Goal: Information Seeking & Learning: Learn about a topic

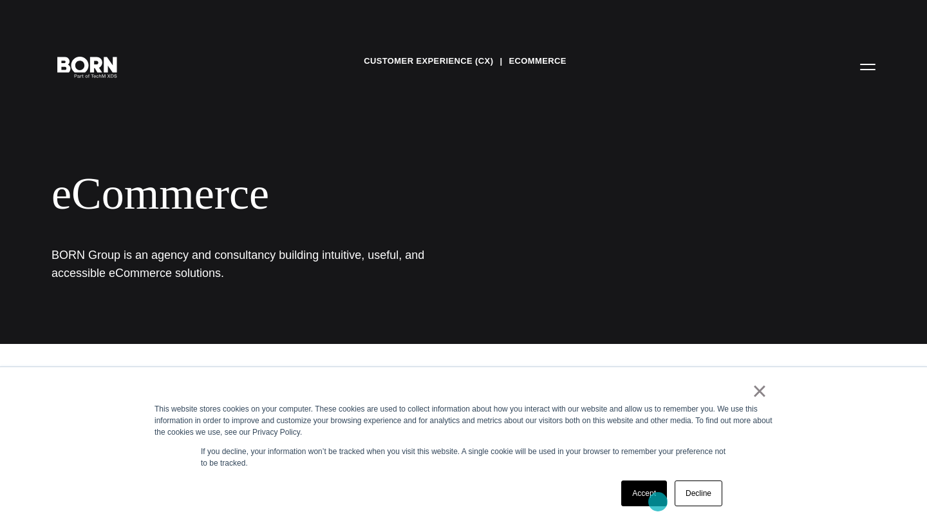
click at [658, 502] on link "Accept" at bounding box center [644, 493] width 46 height 26
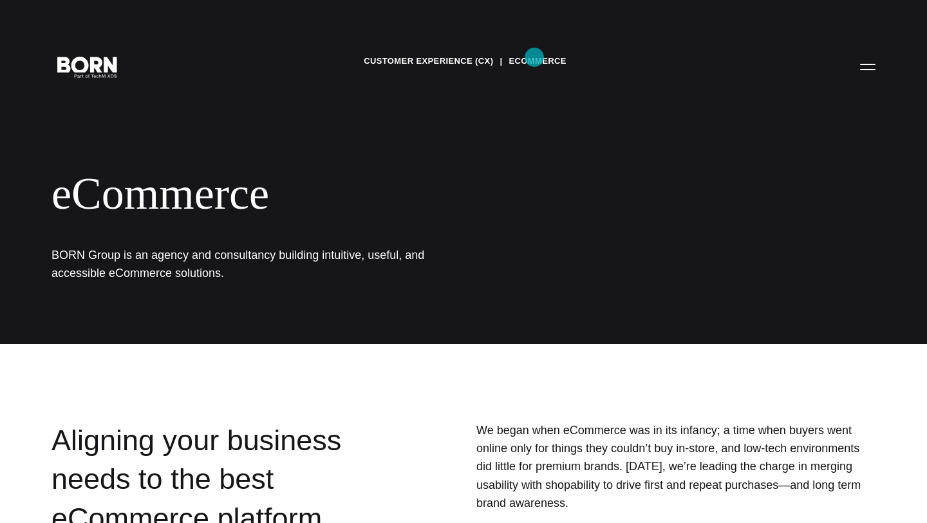
click at [534, 57] on link "eCommerce" at bounding box center [537, 61] width 57 height 19
click at [866, 64] on button "Primary Menu" at bounding box center [868, 66] width 31 height 27
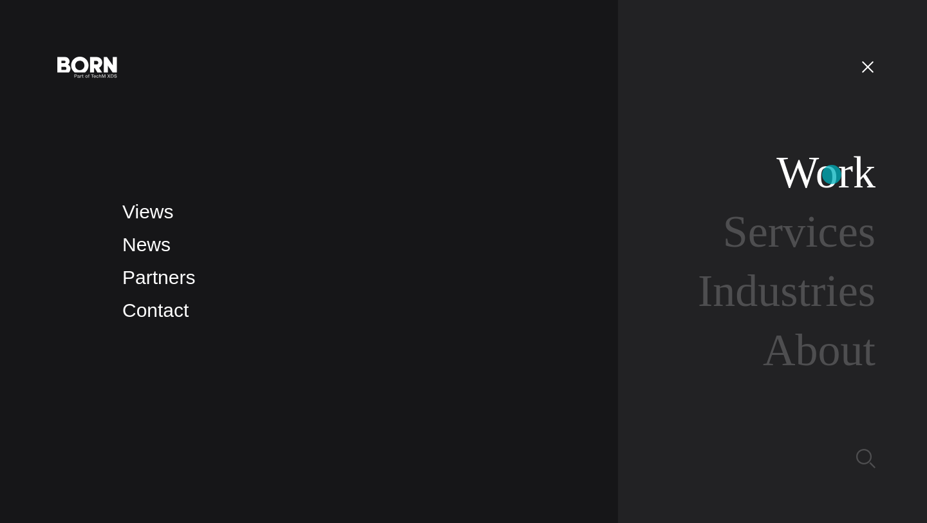
click at [832, 175] on link "Work" at bounding box center [826, 172] width 99 height 50
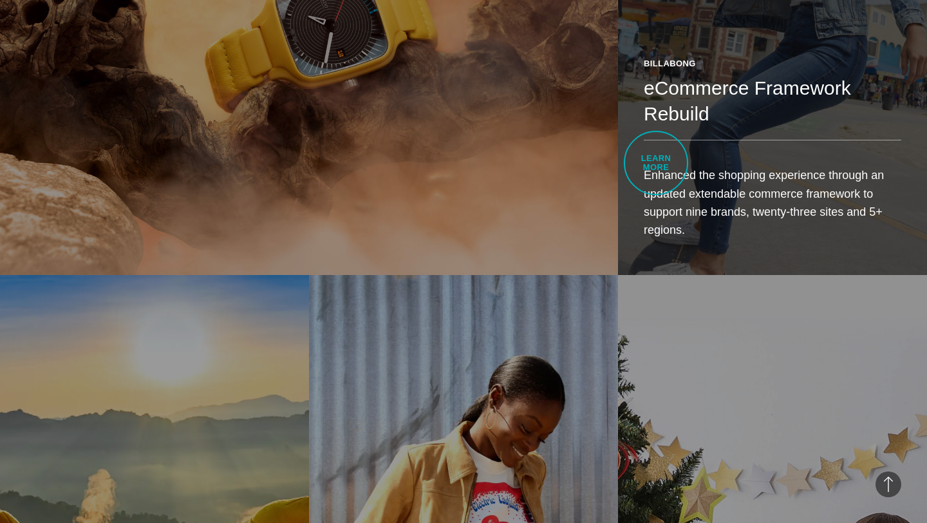
scroll to position [906, 0]
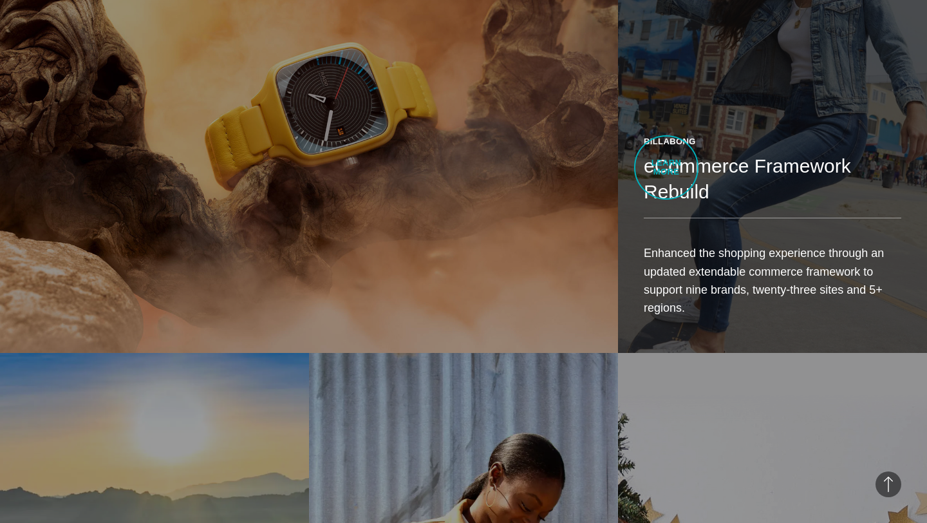
click at [668, 169] on h2 "eCommerce Framework Rebuild" at bounding box center [773, 179] width 258 height 52
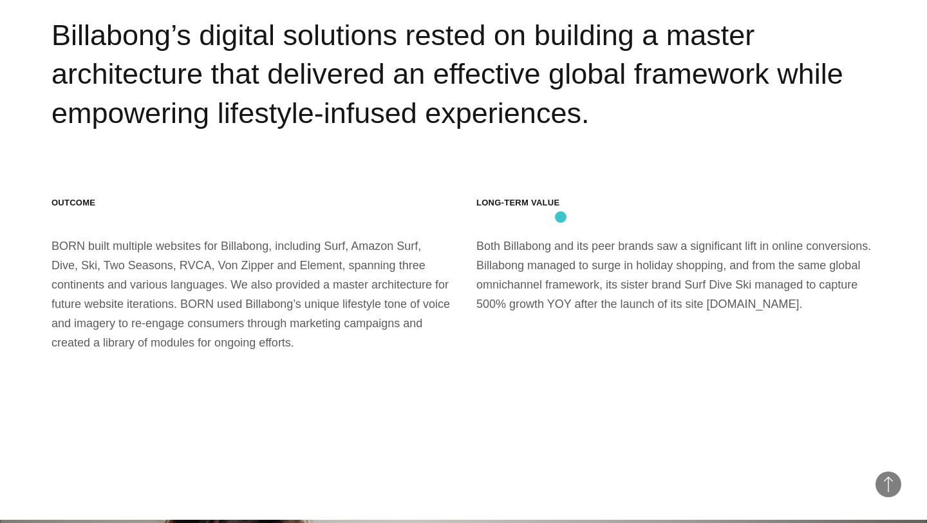
scroll to position [11388, 0]
